Goal: Task Accomplishment & Management: Use online tool/utility

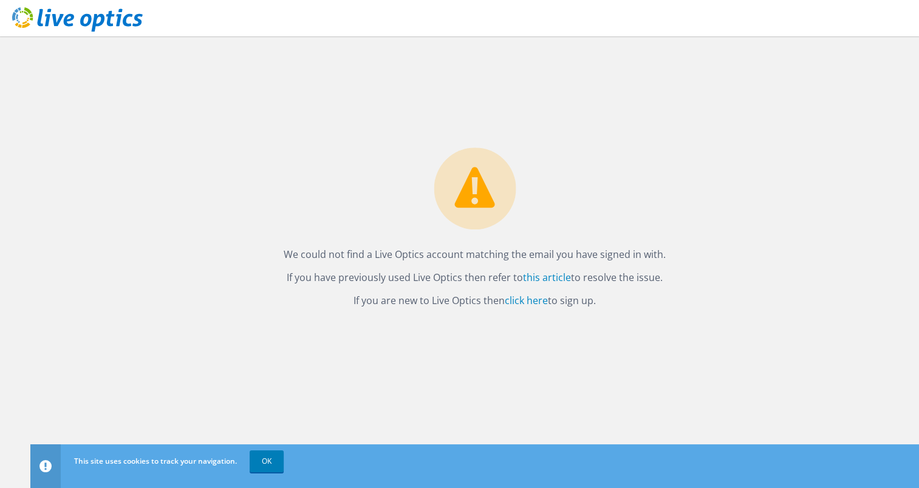
click at [16, 16] on use at bounding box center [77, 19] width 131 height 24
click at [536, 298] on link "click here" at bounding box center [526, 300] width 43 height 13
click at [270, 459] on link "OK" at bounding box center [267, 462] width 34 height 22
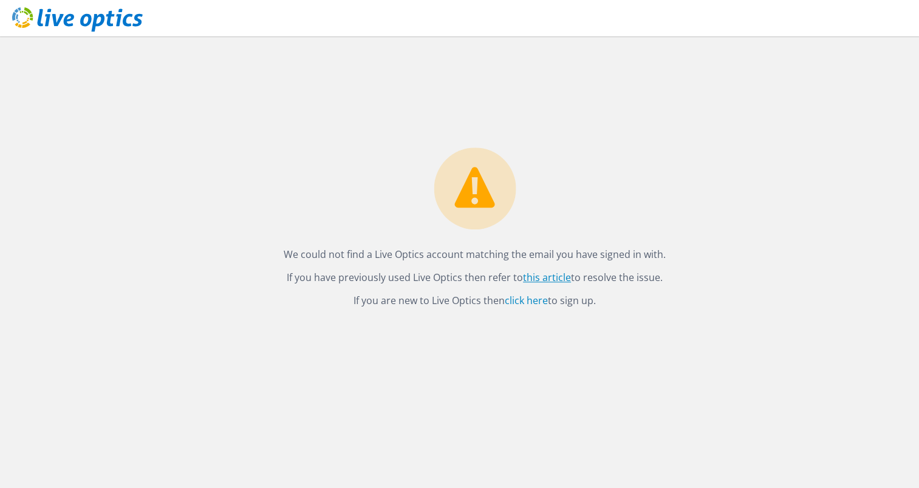
click at [558, 275] on link "this article" at bounding box center [547, 277] width 48 height 13
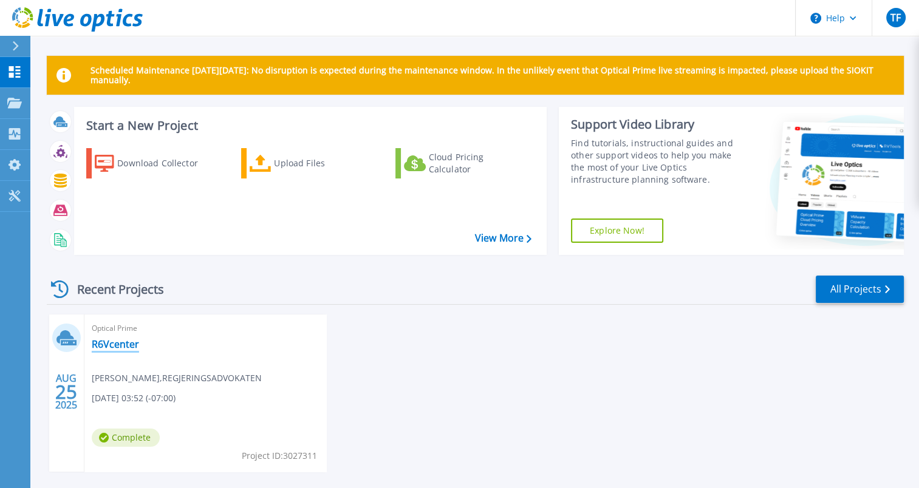
click at [110, 343] on link "R6Vcenter" at bounding box center [115, 344] width 47 height 12
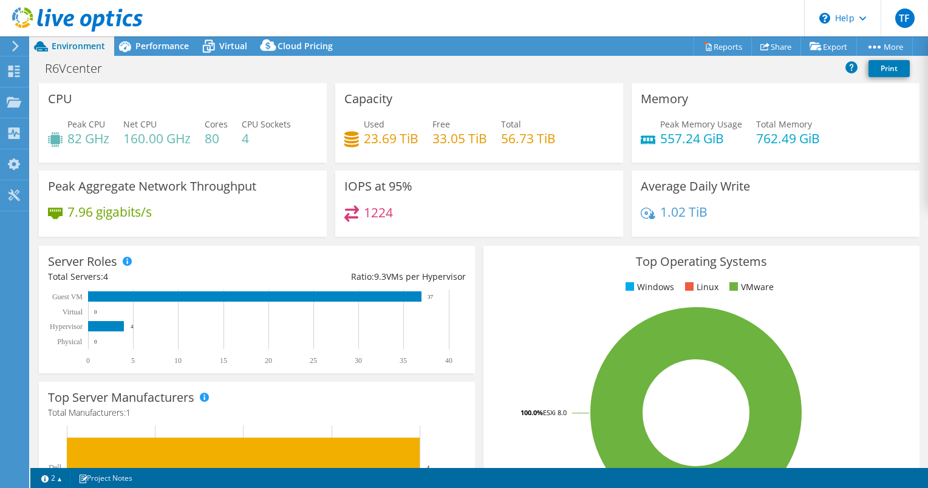
select select "EUFrankfurt"
select select "USD"
click at [241, 38] on div "Virtual" at bounding box center [227, 45] width 58 height 19
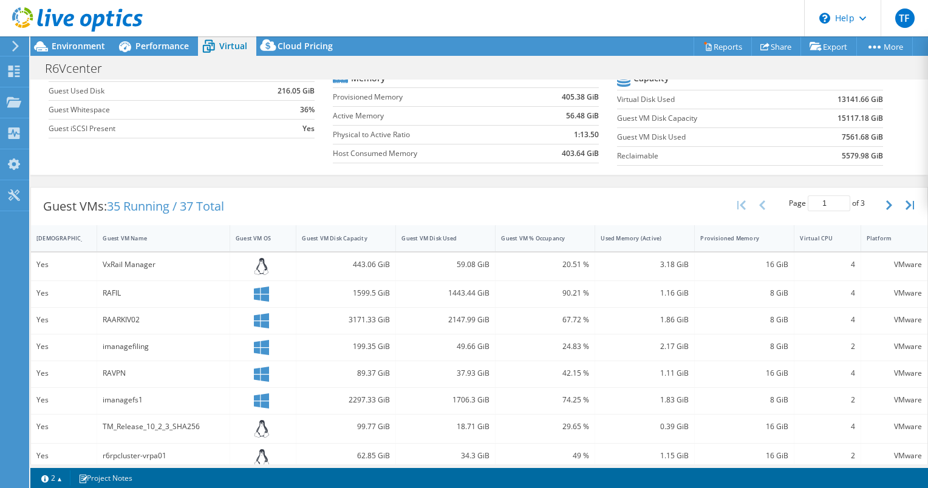
scroll to position [124, 0]
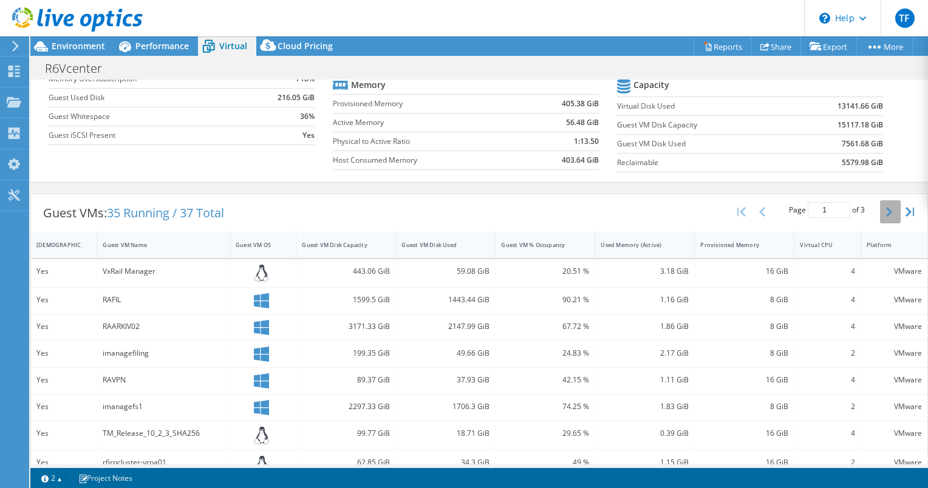
click at [882, 209] on button "button" at bounding box center [890, 211] width 21 height 23
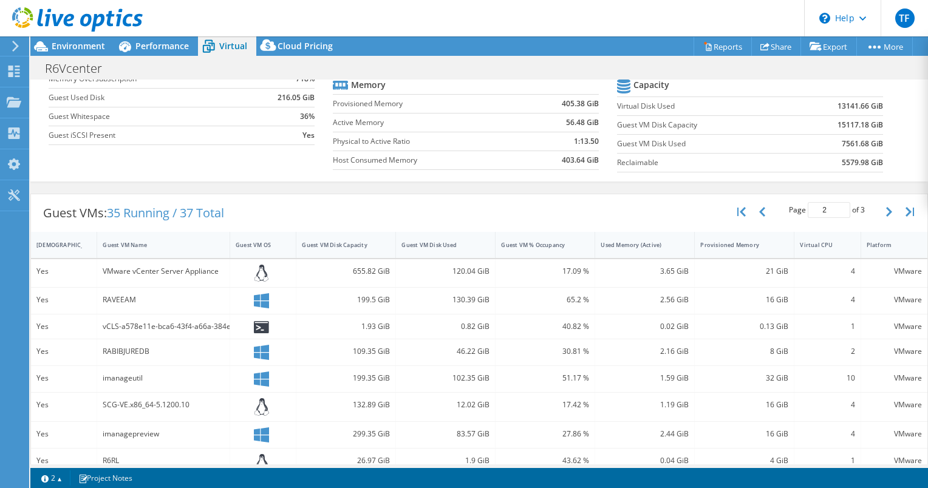
click at [105, 266] on div "VMware vCenter Server Appliance" at bounding box center [163, 271] width 121 height 13
drag, startPoint x: 100, startPoint y: 267, endPoint x: 217, endPoint y: 271, distance: 117.9
click at [217, 271] on div "VMware vCenter Server Appliance" at bounding box center [163, 273] width 133 height 29
copy div "VMware vCenter Server Appliance"
drag, startPoint x: 228, startPoint y: 324, endPoint x: 99, endPoint y: 326, distance: 129.4
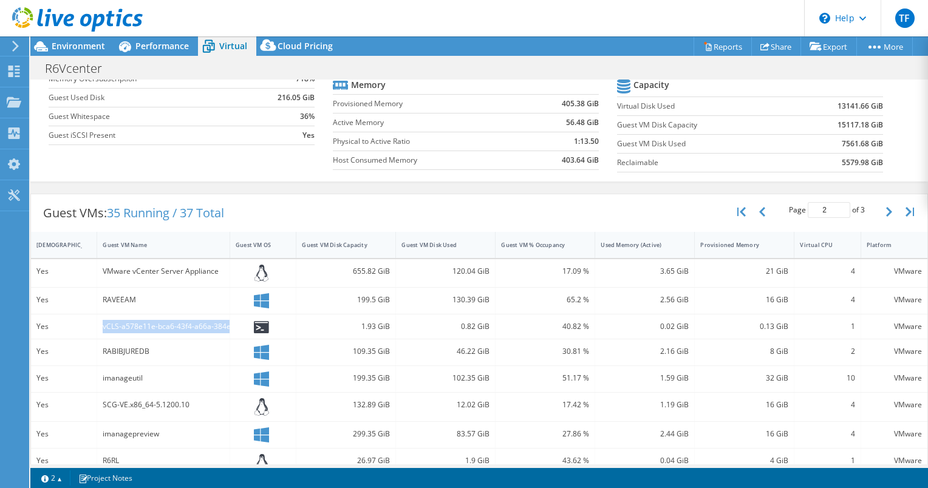
click at [99, 326] on div "Yes vCLS-a578e11e-bca6-43f4-a66a-384ed70f1fd9 1.93 GiB 0.82 GiB 40.82 % 0.02 Gi…" at bounding box center [479, 327] width 896 height 24
copy div "vCLS-a578e11e-bca6-43f4-a66a-384ed70f1fd9"
drag, startPoint x: 189, startPoint y: 399, endPoint x: 90, endPoint y: 408, distance: 99.4
click at [90, 408] on div "Yes SCG-VE.x86_64-5.1200.10 132.89 GiB 12.02 GiB 17.42 % 1.19 GiB 16 GiB 4 VMwa…" at bounding box center [479, 407] width 896 height 29
copy div "SCG-VE.x86_64-5.1200.10"
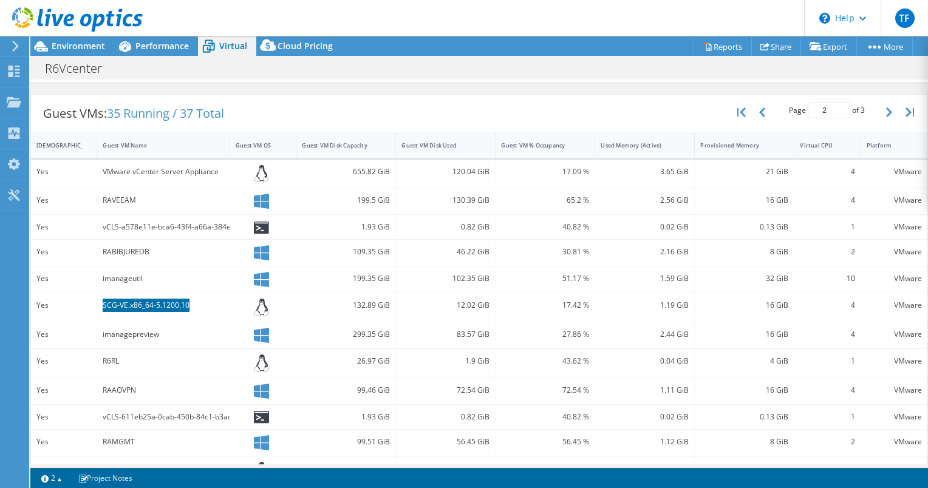
scroll to position [230, 0]
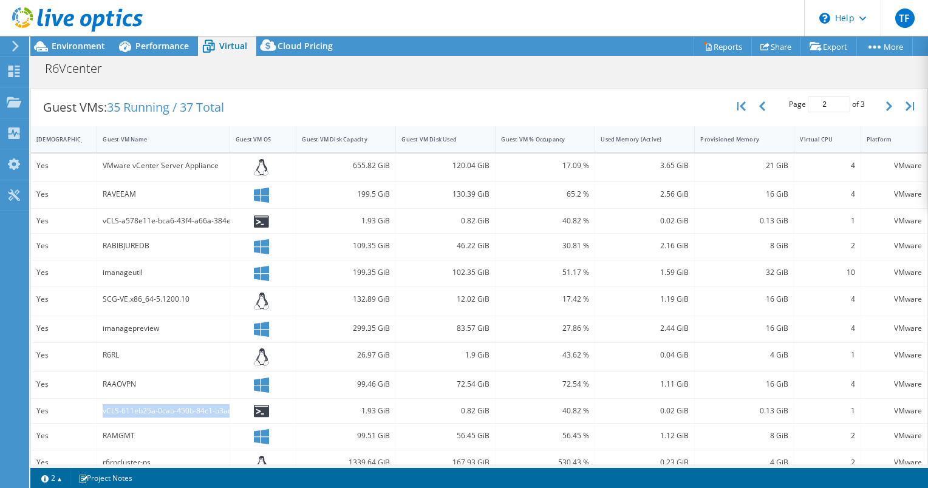
drag, startPoint x: 231, startPoint y: 406, endPoint x: 95, endPoint y: 404, distance: 136.0
click at [95, 404] on div "Yes vCLS-611eb25a-0cab-450b-84c1-b3acd9deb54d 1.93 GiB 0.82 GiB 40.82 % 0.02 Gi…" at bounding box center [479, 411] width 896 height 24
copy div "vCLS-611eb25a-0cab-450b-84c1-b3acd9deb54d"
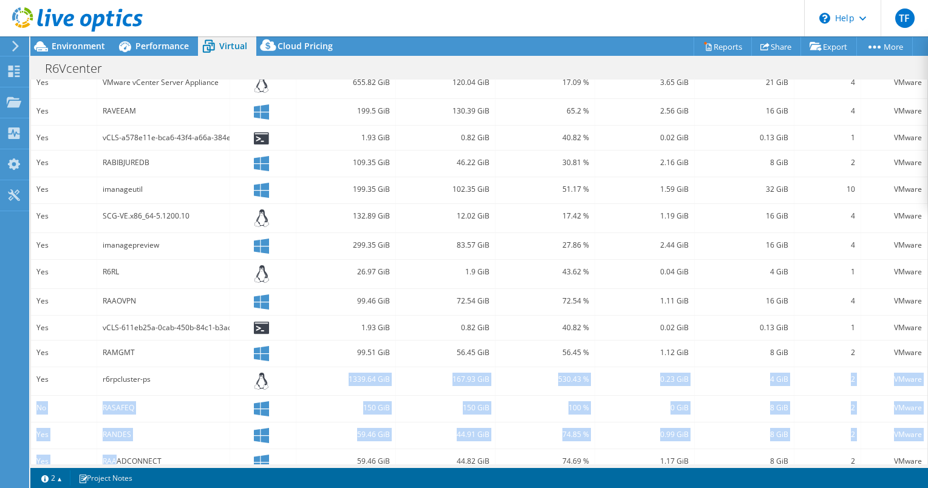
scroll to position [323, 0]
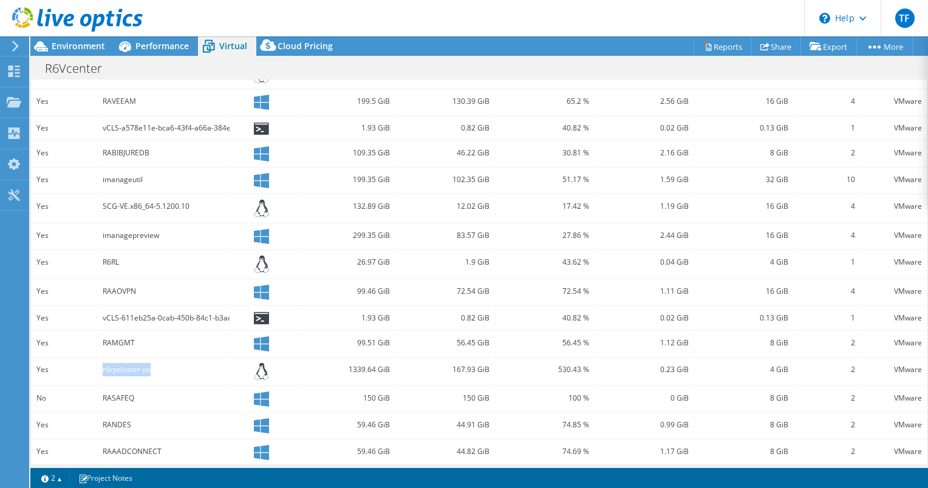
drag, startPoint x: 155, startPoint y: 458, endPoint x: 100, endPoint y: 362, distance: 110.4
click at [100, 362] on div "r6rpcluster-ps" at bounding box center [163, 372] width 133 height 29
copy div "r6rpcluster-ps"
drag, startPoint x: 138, startPoint y: 393, endPoint x: 100, endPoint y: 391, distance: 38.3
click at [100, 391] on div "RASAFEQ" at bounding box center [163, 399] width 133 height 26
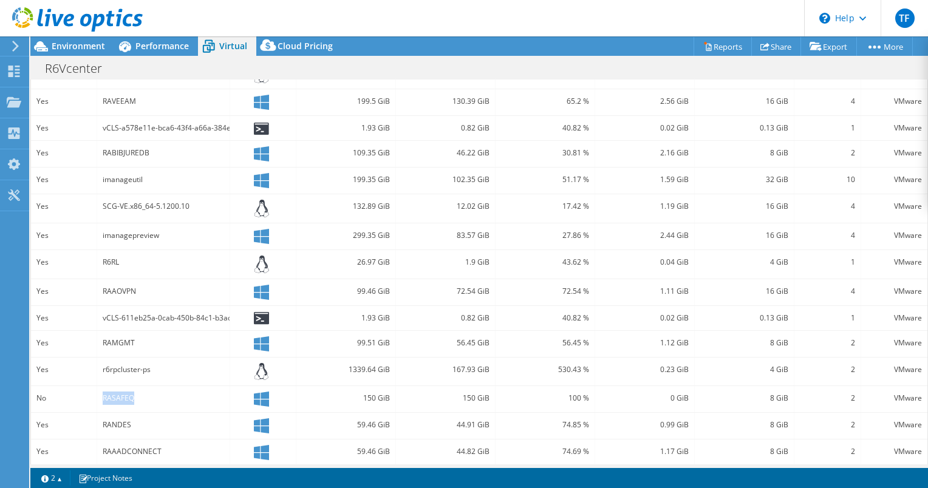
copy div "RASAFEQ"
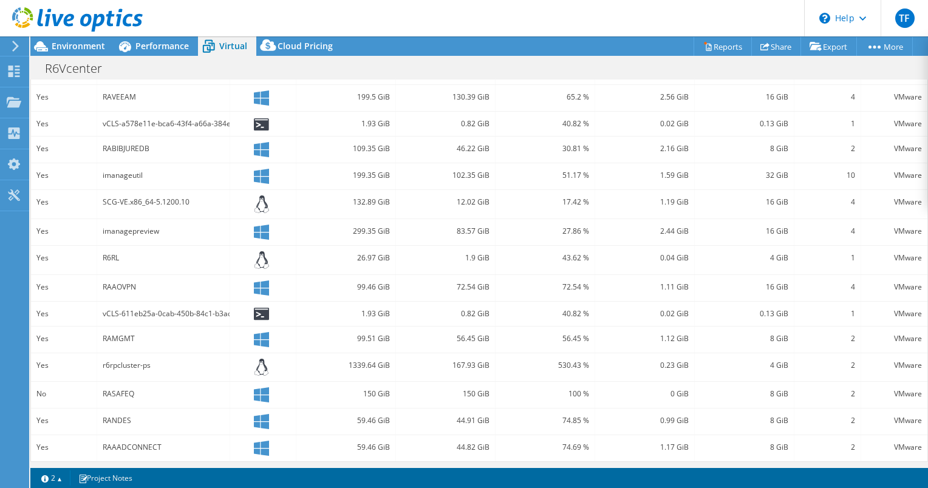
click at [328, 479] on div "1 2 Project Notes" at bounding box center [257, 478] width 444 height 15
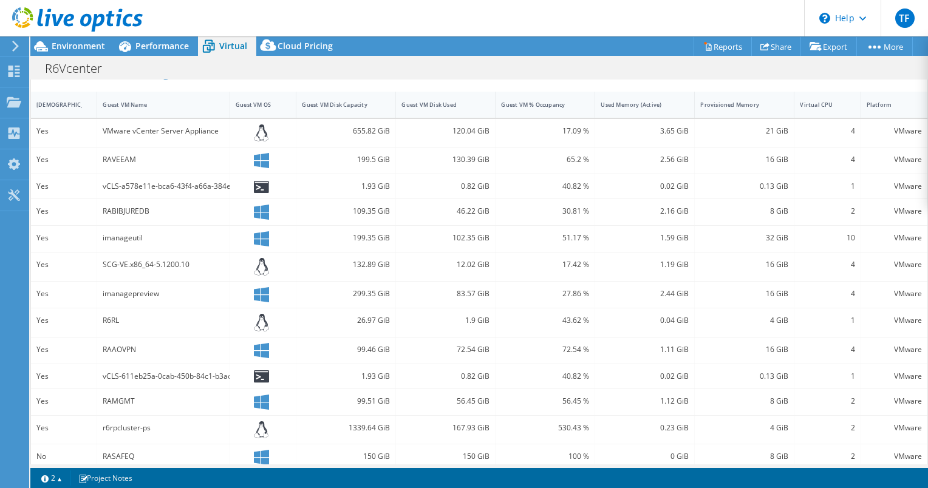
scroll to position [265, 0]
click at [199, 264] on div "SCG-VE.x86_64-5.1200.10" at bounding box center [163, 263] width 121 height 13
click at [202, 182] on div "vCLS-a578e11e-bca6-43f4-a66a-384ed70f1fd9" at bounding box center [163, 185] width 121 height 13
click at [360, 131] on div "655.82 GiB" at bounding box center [346, 130] width 88 height 13
click at [367, 275] on div "132.89 GiB" at bounding box center [346, 266] width 100 height 29
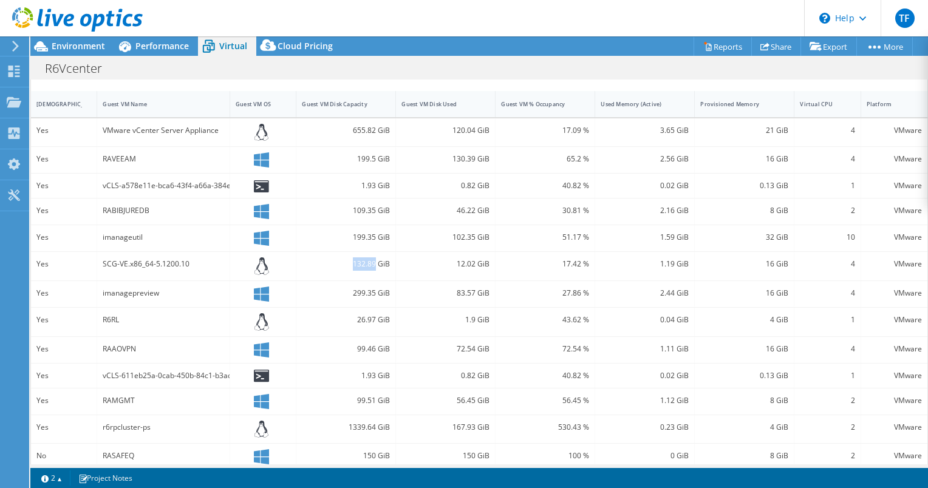
click at [367, 275] on div "132.89 GiB" at bounding box center [346, 266] width 100 height 29
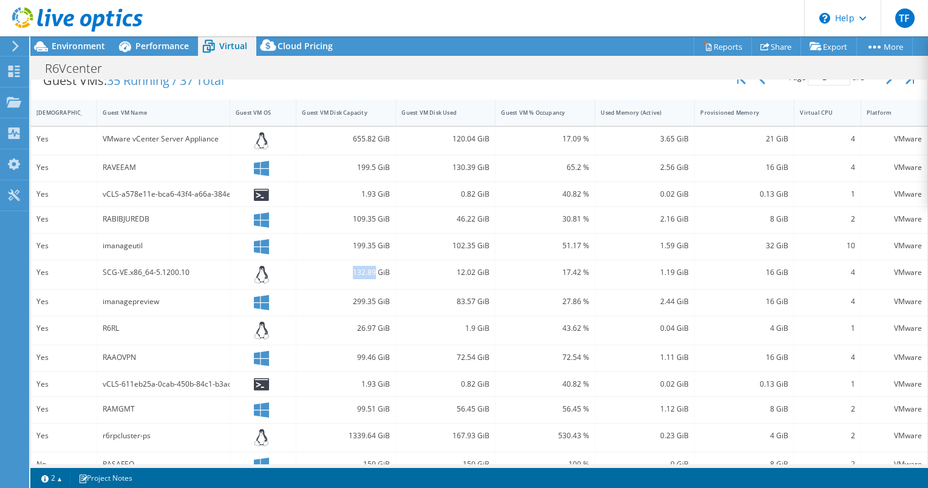
scroll to position [233, 0]
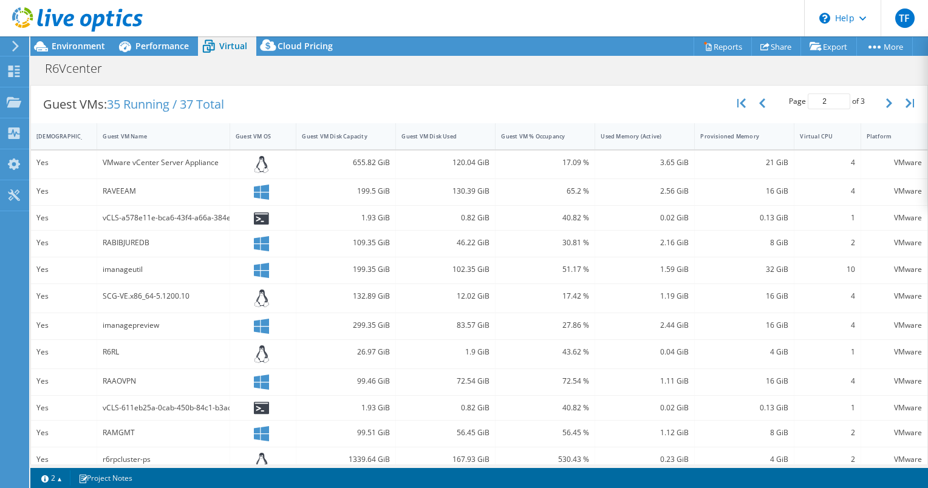
click at [630, 91] on div "Guest VMs: 35 Running / 37 Total Page 2 of 3 5 rows 10 rows 20 rows 25 rows 50 …" at bounding box center [479, 105] width 896 height 38
click at [886, 98] on icon "button" at bounding box center [889, 103] width 6 height 10
type input "3"
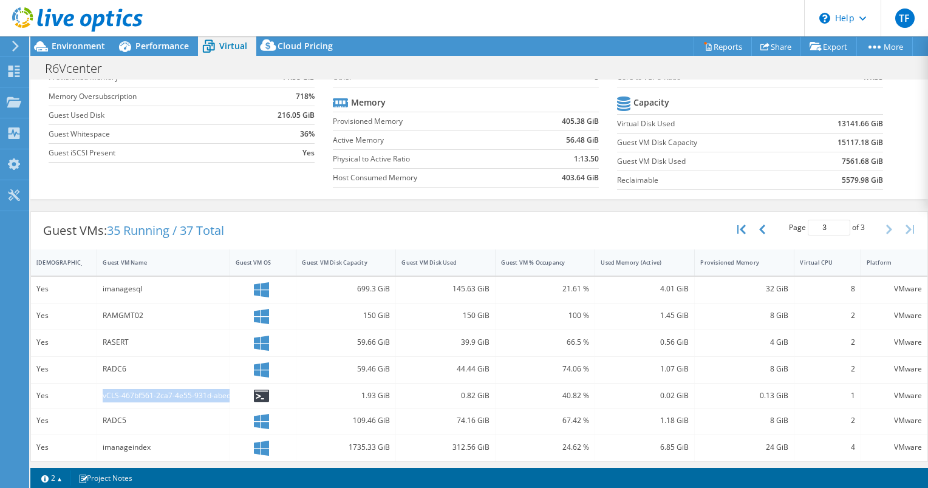
drag, startPoint x: 233, startPoint y: 394, endPoint x: 100, endPoint y: 393, distance: 133.6
click at [100, 393] on div "Yes vCLS-467bf561-2ca7-4e55-931d-abed4e5c55a8 1.93 GiB 0.82 GiB 40.82 % 0.02 Gi…" at bounding box center [479, 396] width 896 height 24
copy div "vCLS-467bf561-2ca7-4e55-931d-abed4e5c55a8"
click at [756, 108] on tr "Capacity" at bounding box center [750, 104] width 266 height 21
